Goal: Task Accomplishment & Management: Use online tool/utility

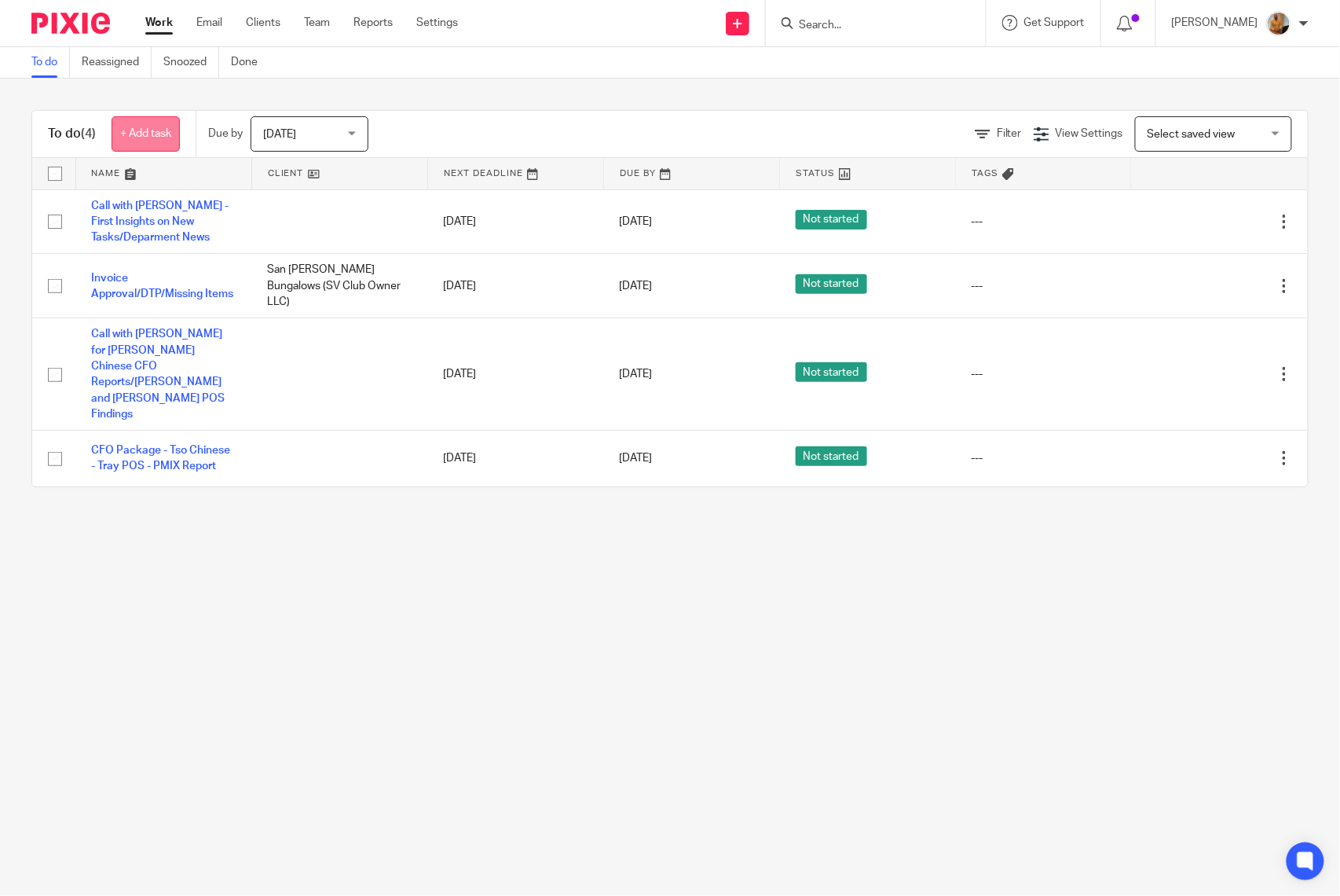
click at [160, 135] on link "+ Add task" at bounding box center [146, 134] width 68 height 35
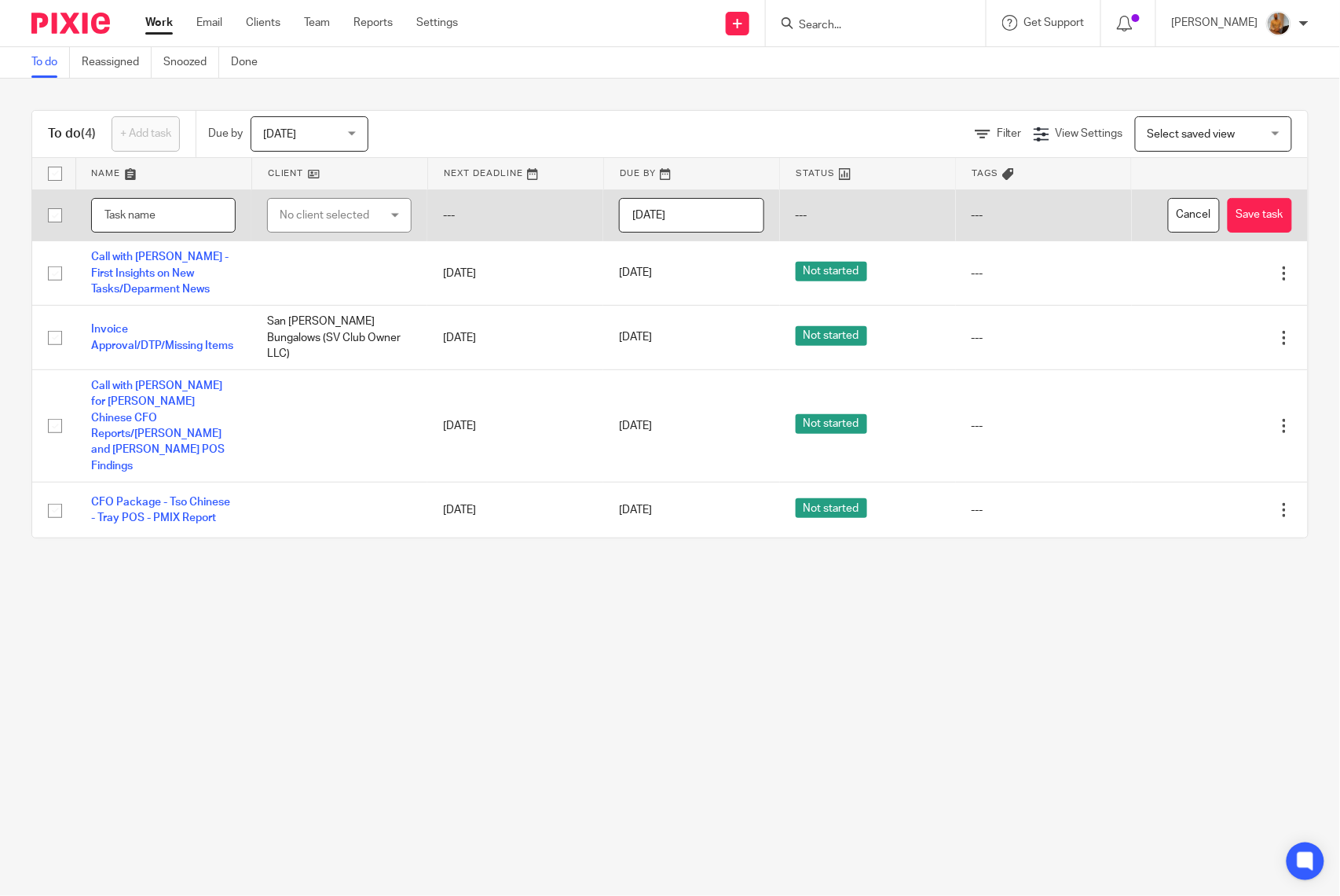
click at [121, 223] on input "text" at bounding box center [163, 215] width 144 height 35
type input "M"
type input "Support Actions - Training Session - Missing Items - [PERSON_NAME] and [PERSON_…"
click at [1228, 208] on button "Save task" at bounding box center [1260, 215] width 65 height 35
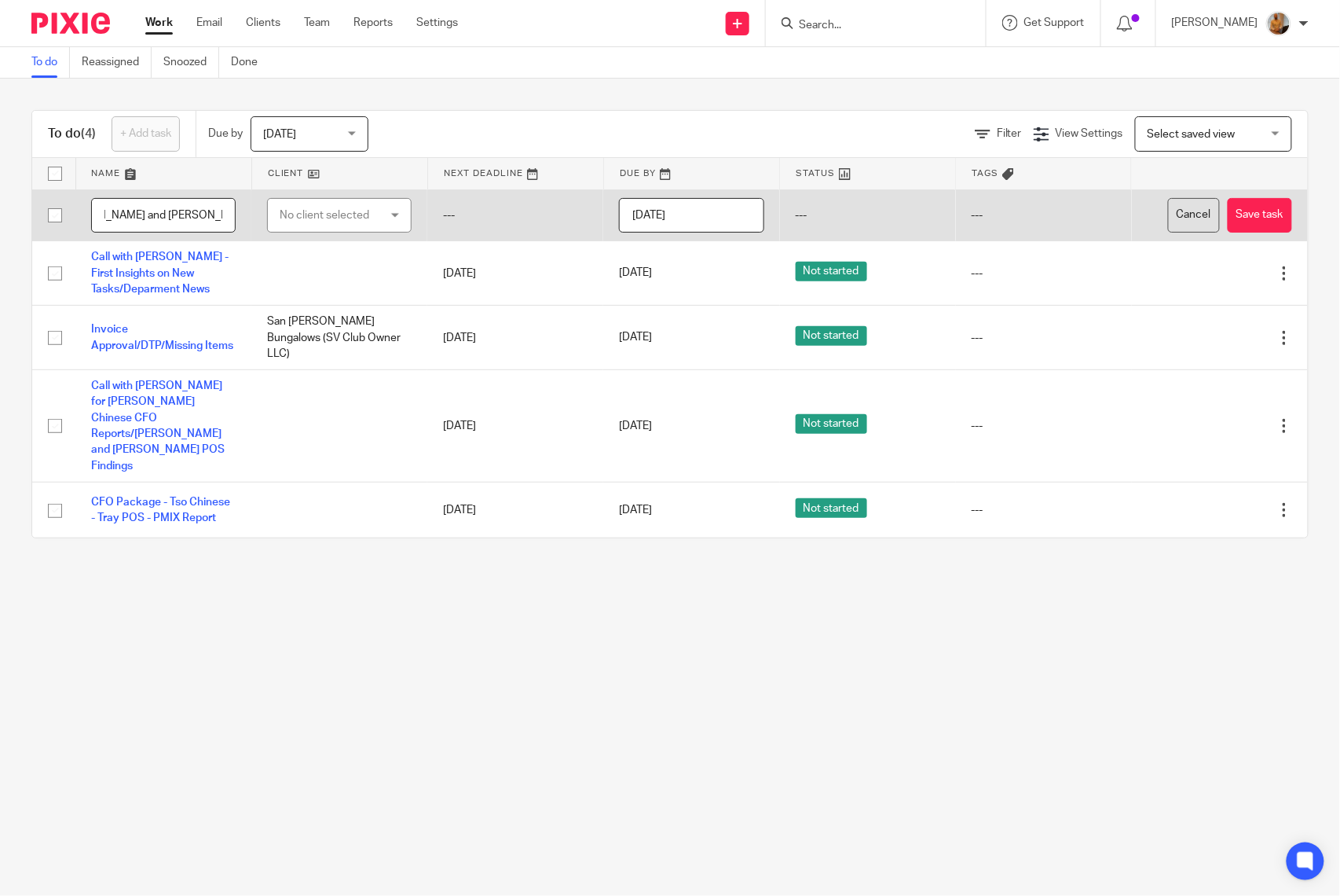
scroll to position [0, 0]
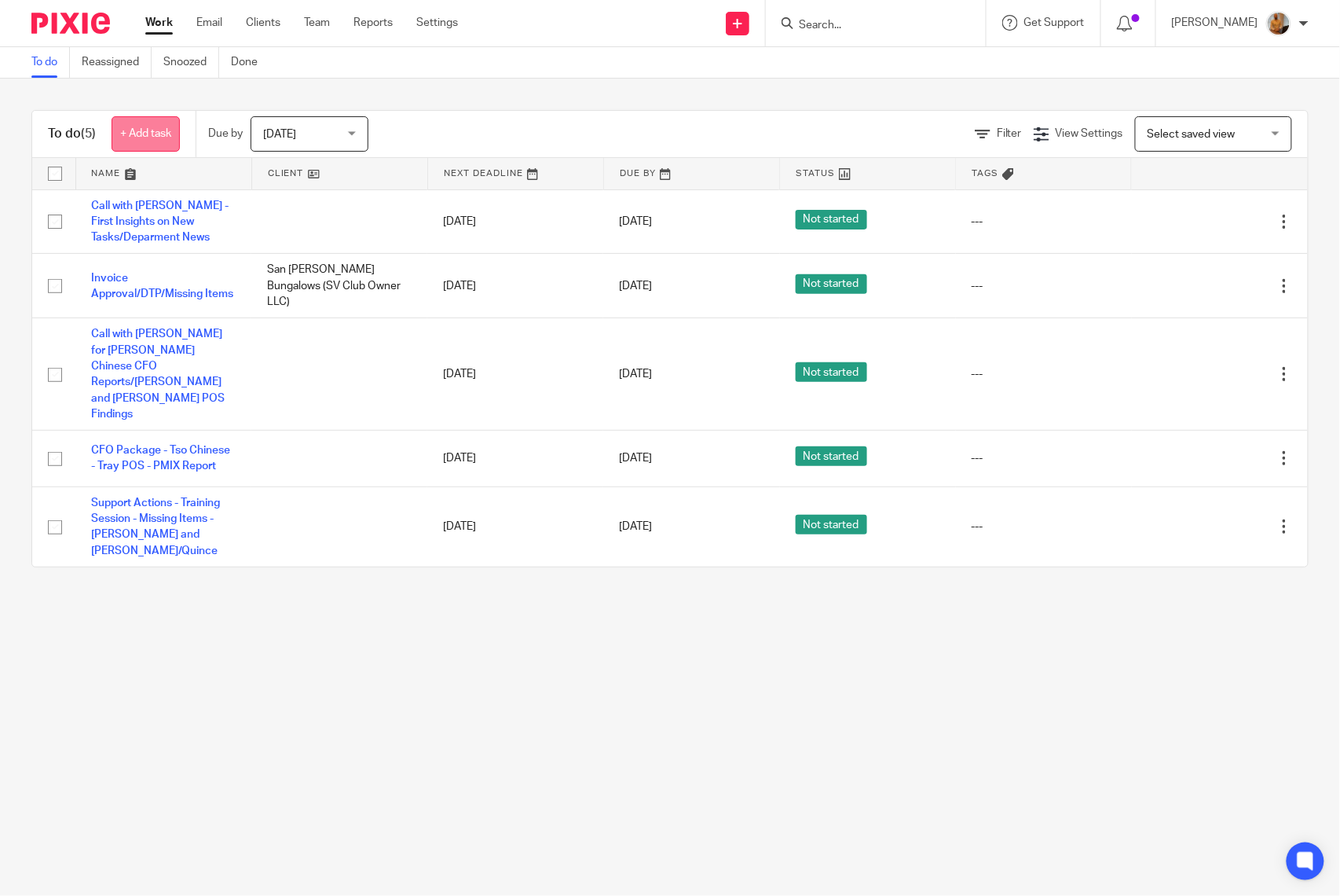
click at [158, 130] on link "+ Add task" at bounding box center [146, 134] width 68 height 35
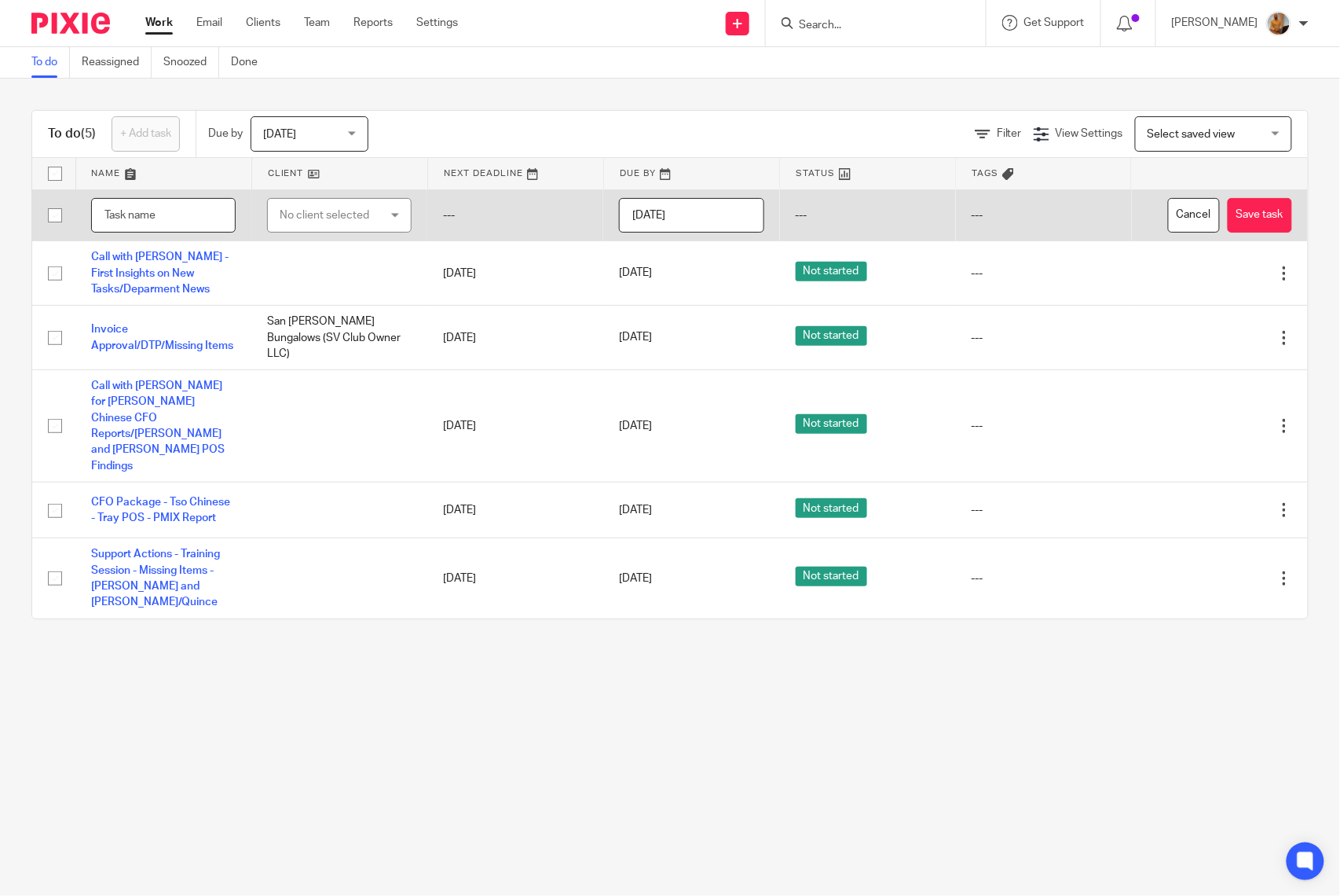
click at [148, 214] on input "text" at bounding box center [163, 215] width 144 height 35
type input "C"
type input "Ops Team Call - News about the department"
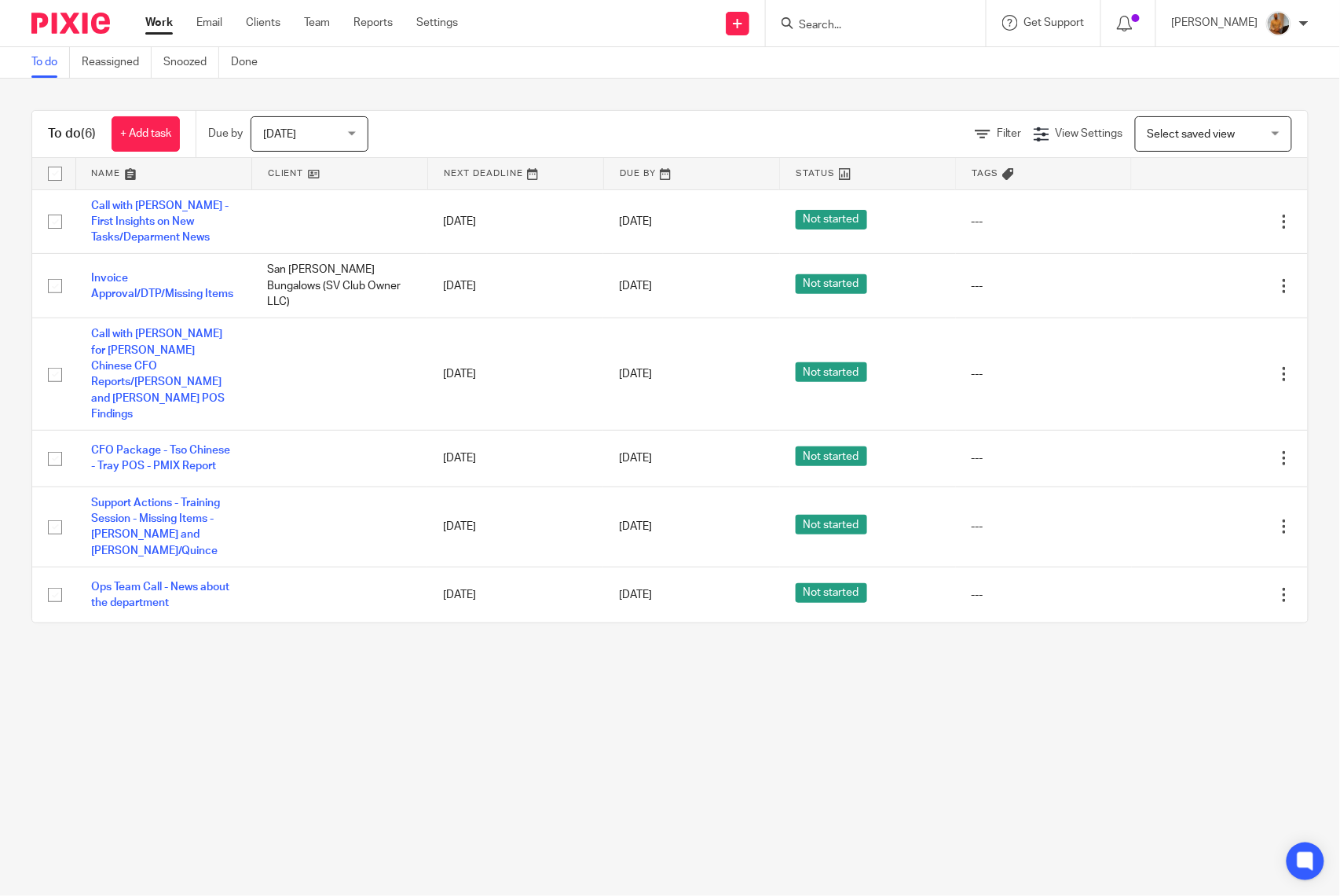
click at [166, 654] on main "To do Reassigned Snoozed Done To do (6) + Add task Due by [DATE] [DATE] [DATE] …" at bounding box center [670, 448] width 1340 height 896
